Goal: Information Seeking & Learning: Learn about a topic

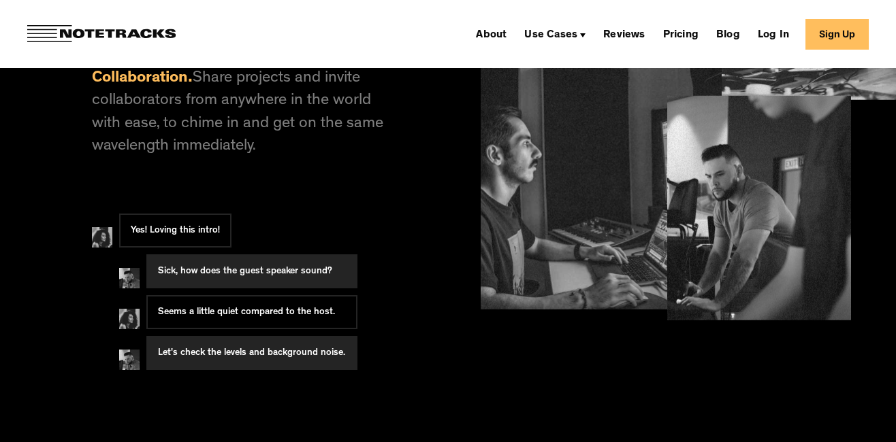
scroll to position [1625, 0]
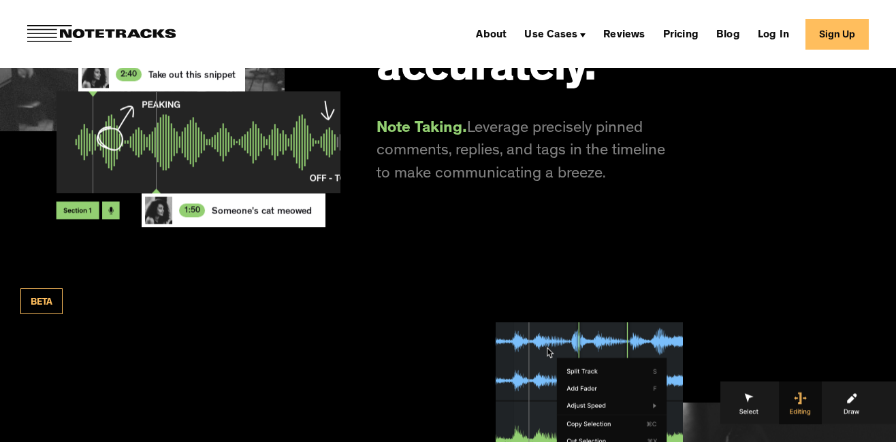
click at [681, 19] on div "About Use Cases Podcasting Music Production Video Education Voiceovers Marketin…" at bounding box center [669, 34] width 398 height 31
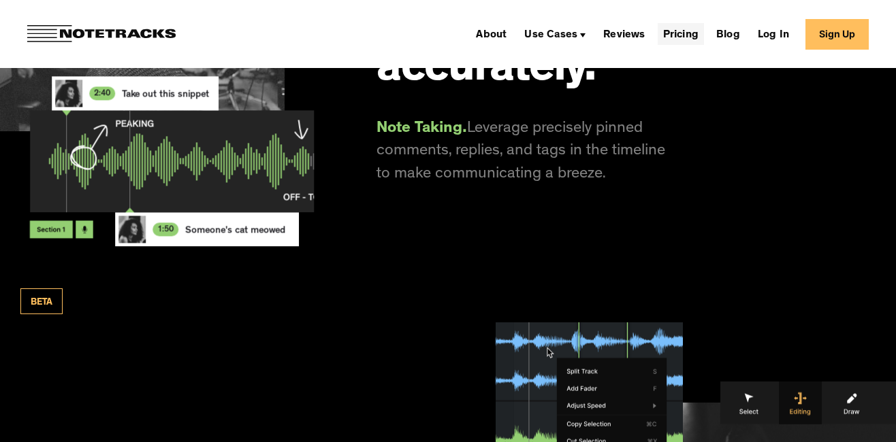
click at [683, 40] on link "Pricing" at bounding box center [680, 34] width 46 height 22
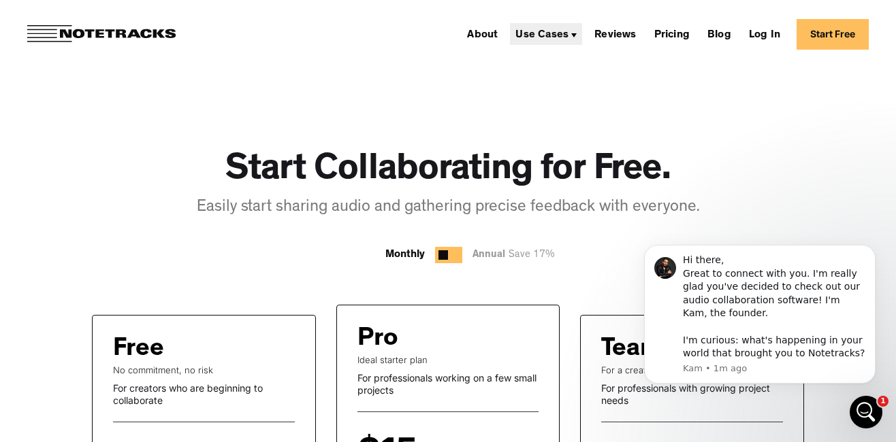
click at [549, 29] on div "Use Cases" at bounding box center [546, 34] width 72 height 22
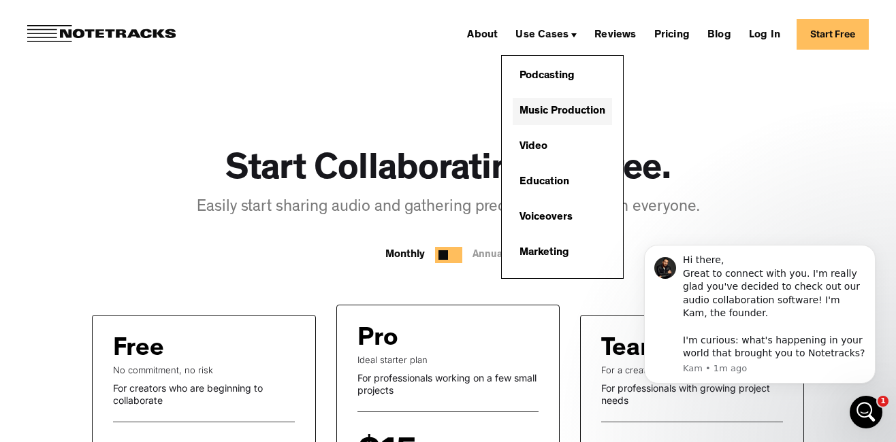
click at [547, 112] on link "Music Production" at bounding box center [561, 111] width 99 height 27
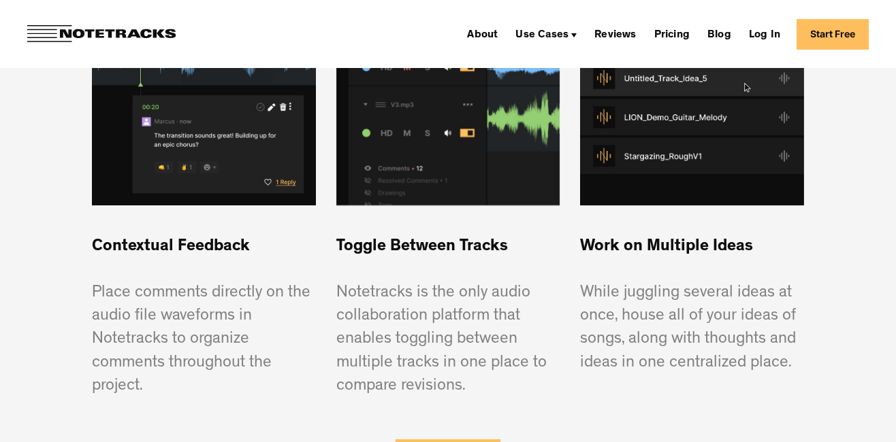
scroll to position [1002, 0]
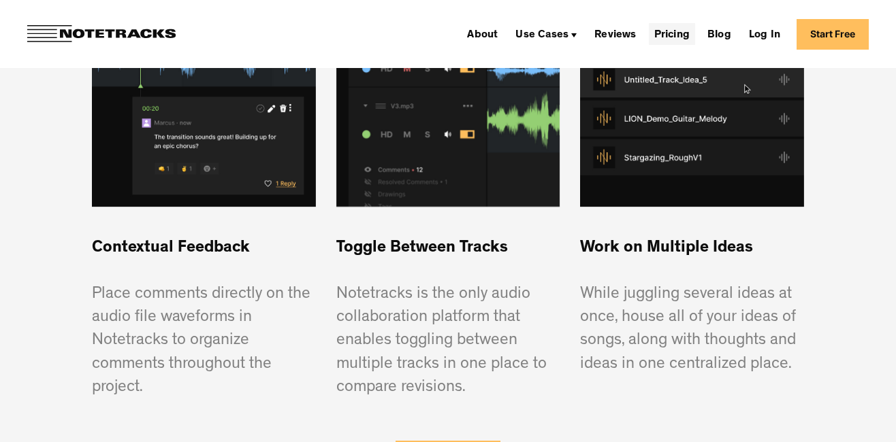
click at [676, 34] on link "Pricing" at bounding box center [672, 34] width 46 height 22
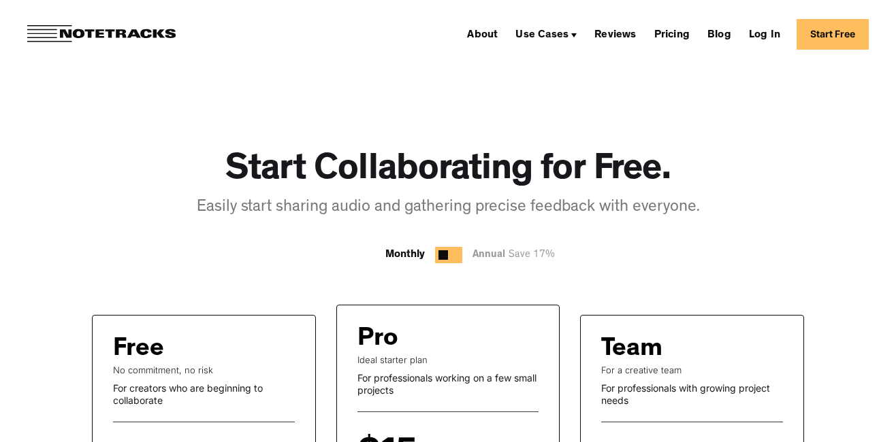
click at [132, 34] on img at bounding box center [101, 34] width 148 height 18
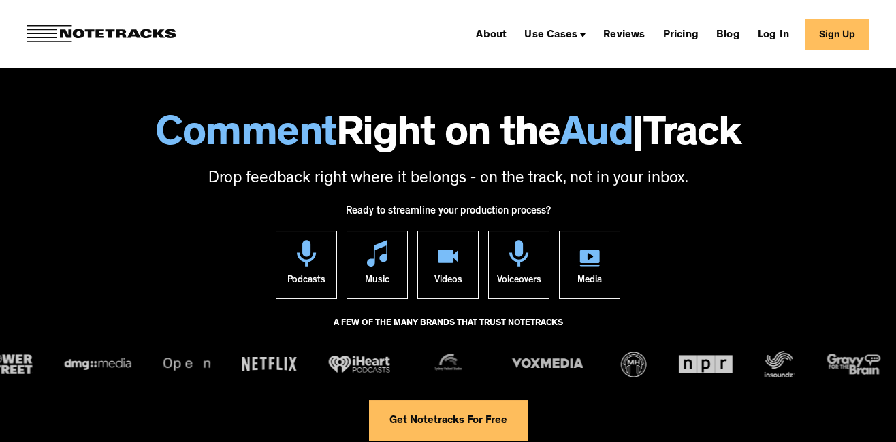
scroll to position [66, 0]
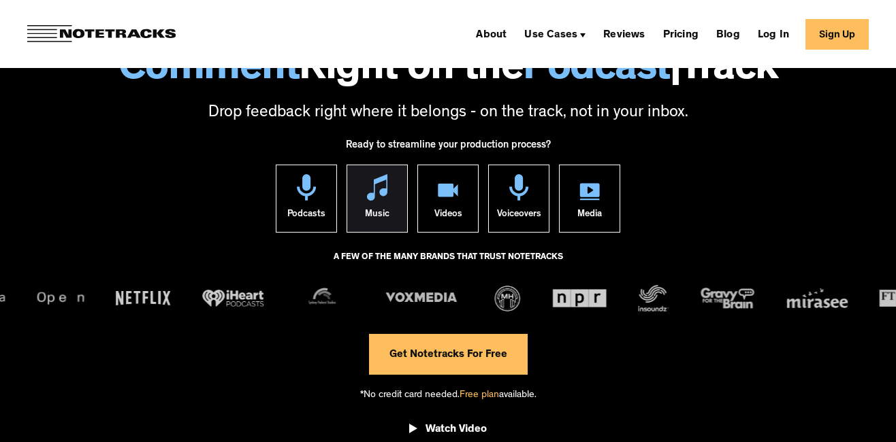
click at [363, 196] on link "Music" at bounding box center [376, 199] width 61 height 68
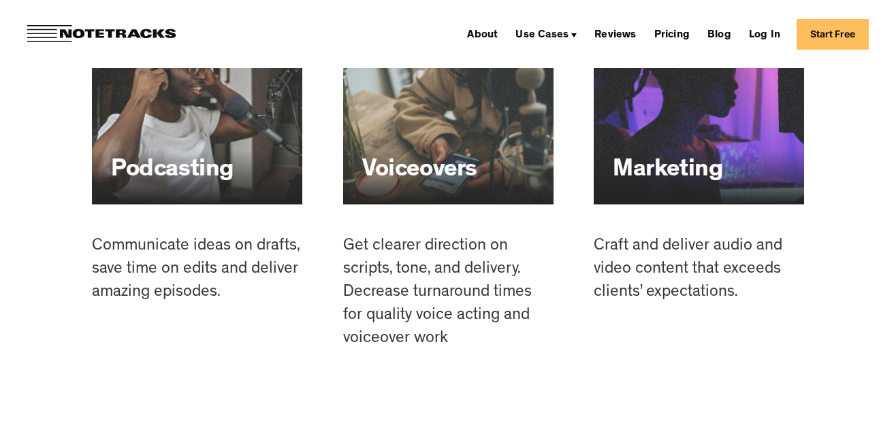
scroll to position [3342, 0]
